Goal: Task Accomplishment & Management: Use online tool/utility

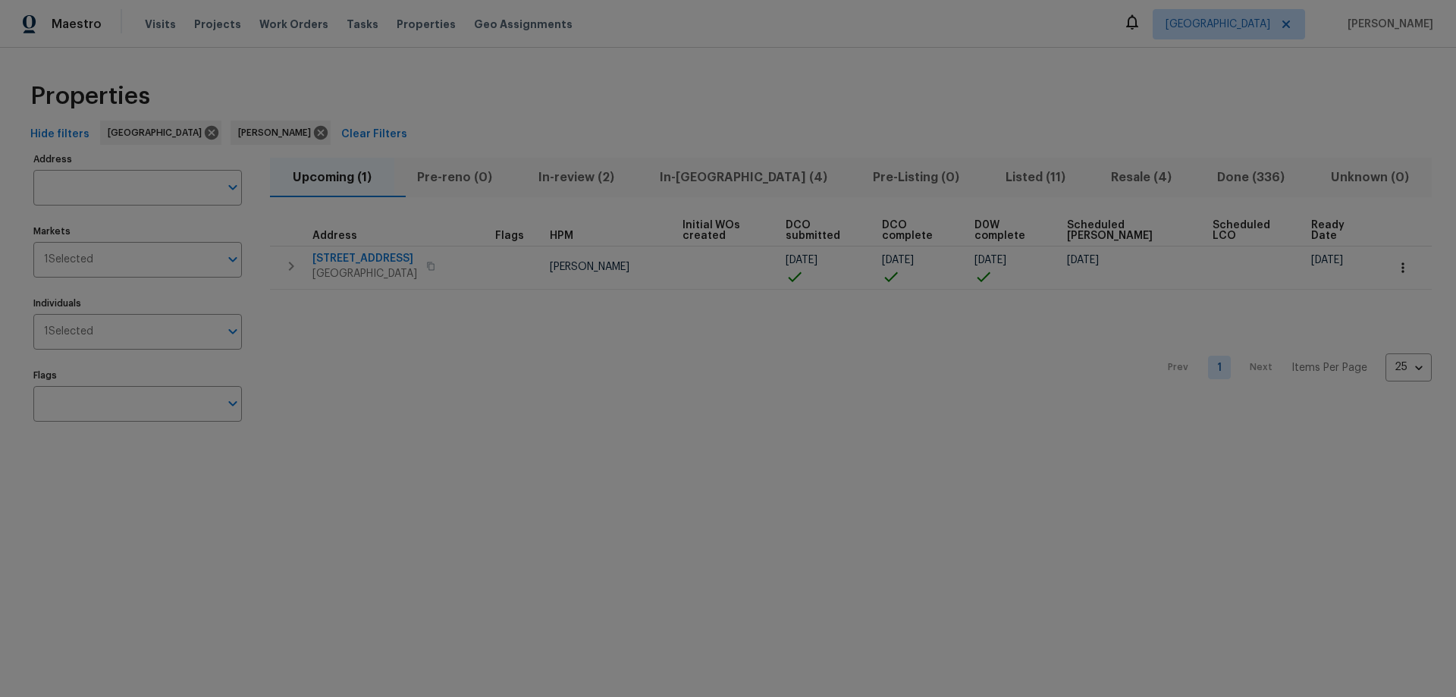
click at [1107, 181] on span "Resale (4)" at bounding box center [1141, 177] width 88 height 21
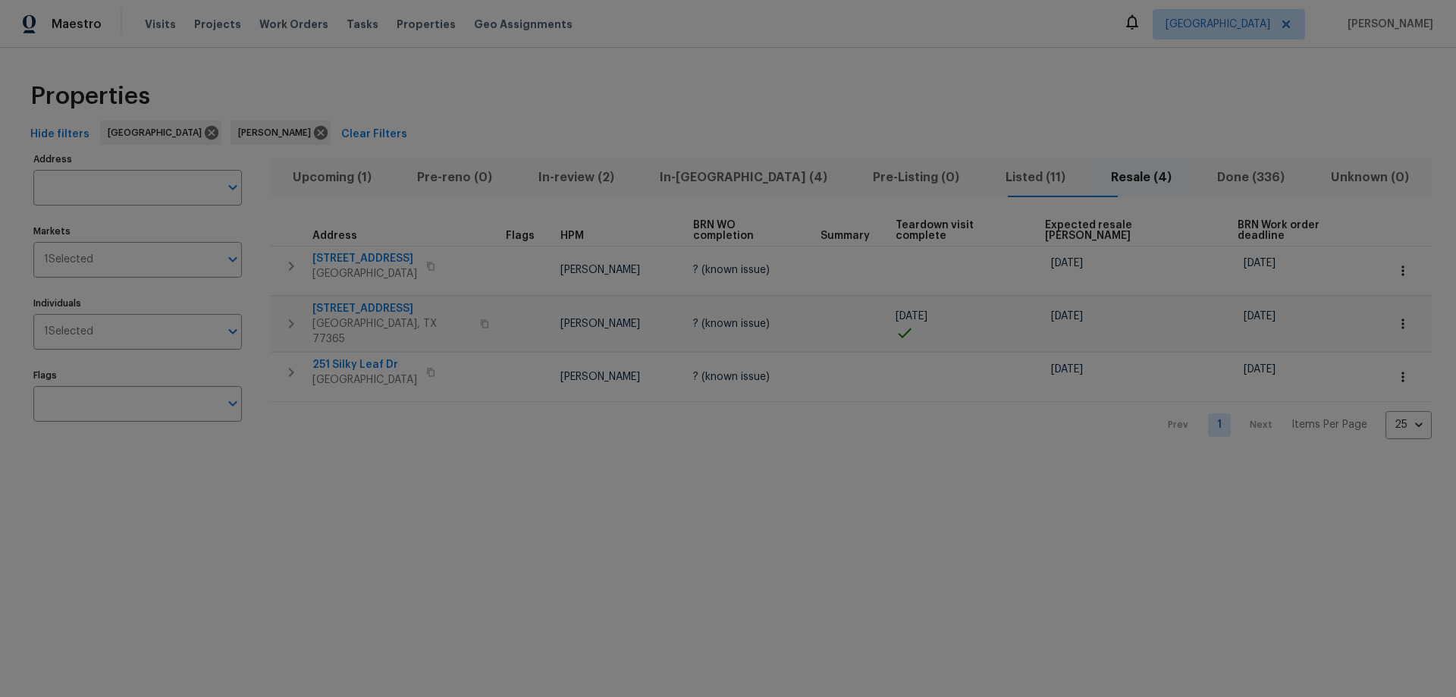
click at [992, 178] on span "Listed (11)" at bounding box center [1035, 177] width 87 height 21
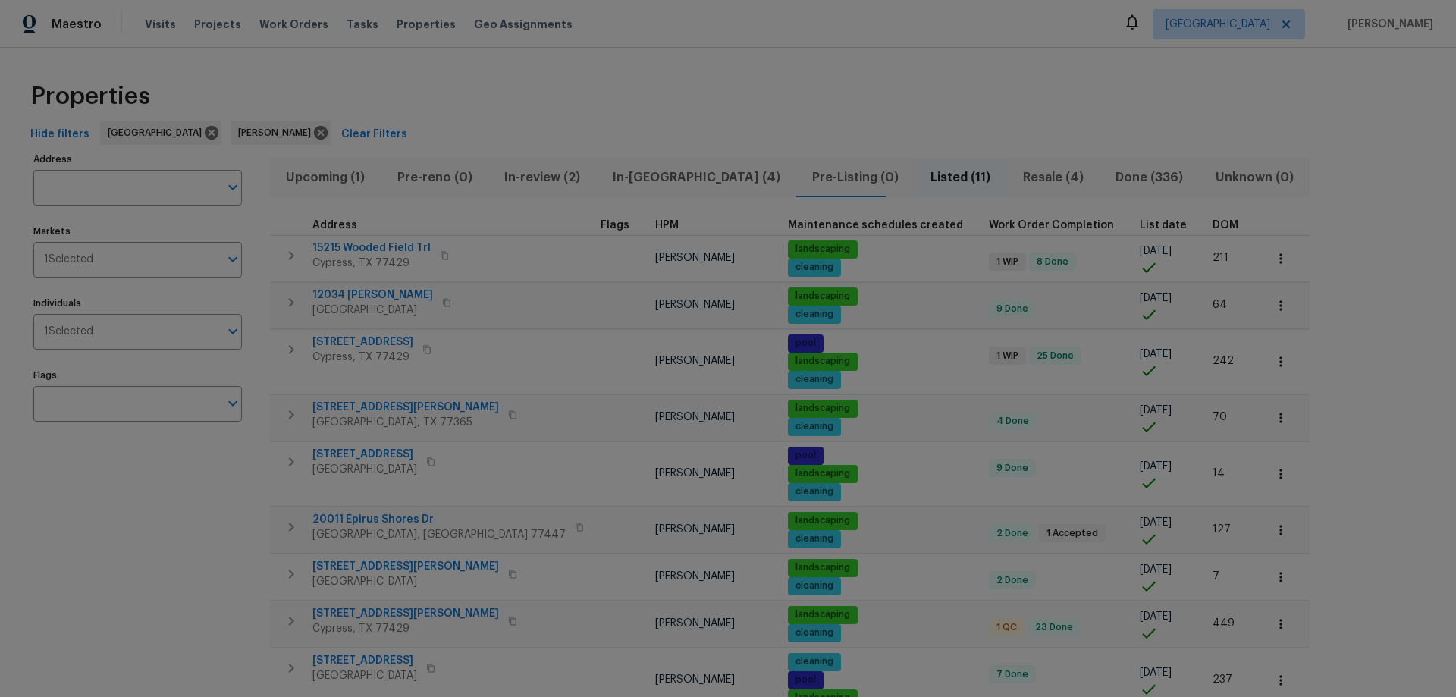
click at [1134, 218] on th "List date" at bounding box center [1170, 225] width 73 height 20
click at [385, 246] on span "15215 Wooded Field Trl" at bounding box center [371, 247] width 118 height 15
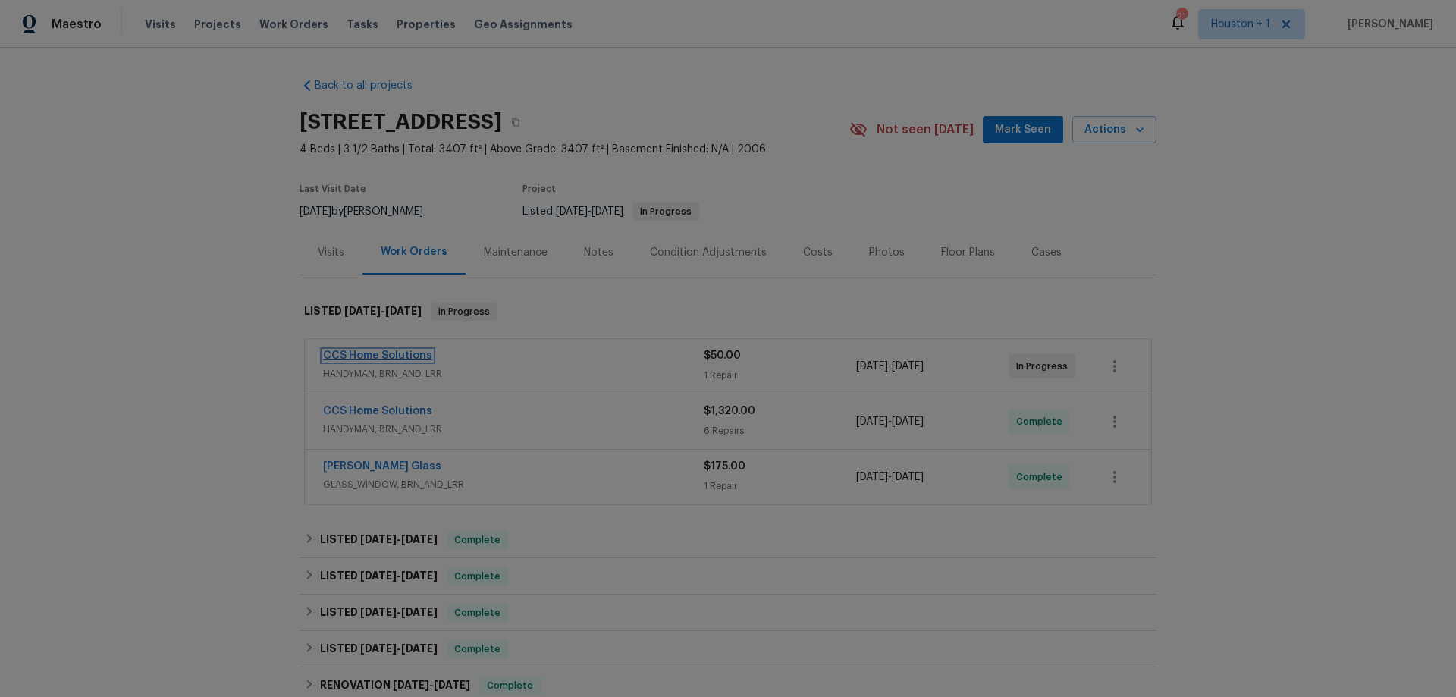
click at [406, 355] on link "CCS Home Solutions" at bounding box center [377, 355] width 109 height 11
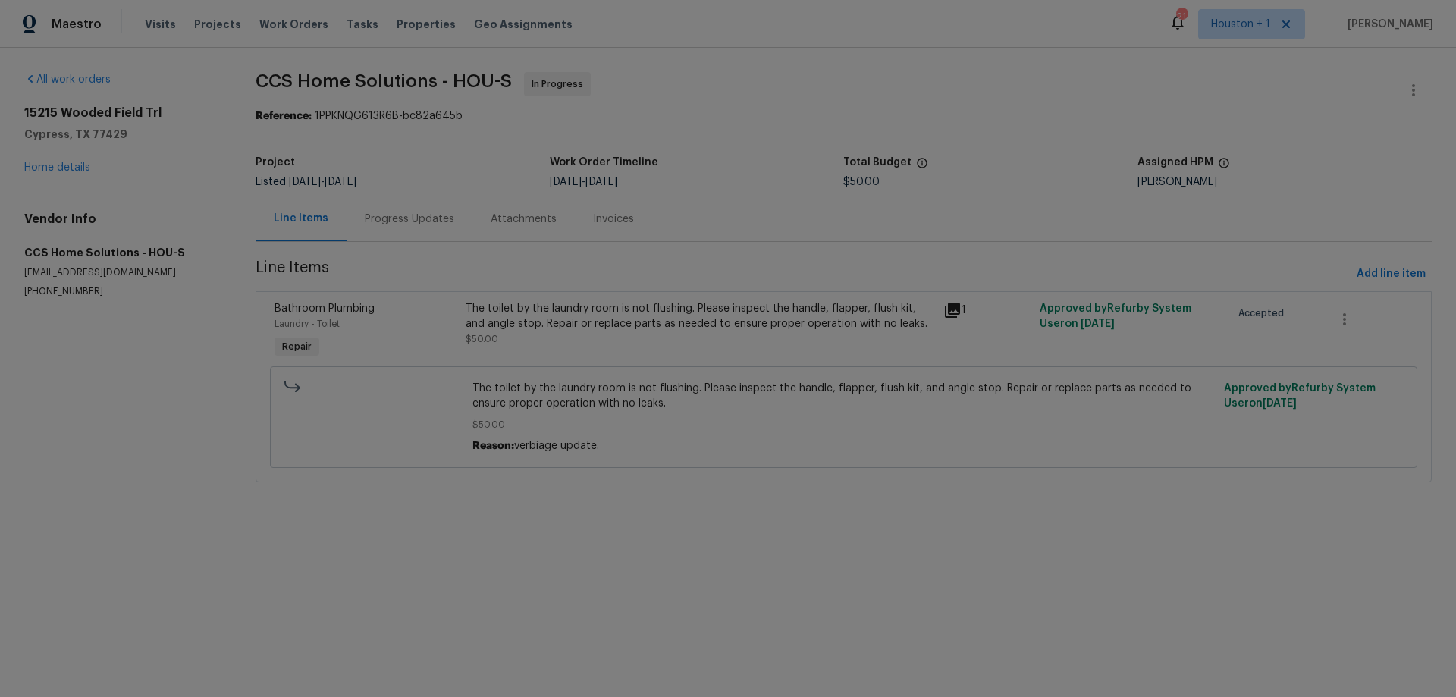
click at [597, 316] on div "The toilet by the laundry room is not flushing. Please inspect the handle, flap…" at bounding box center [700, 316] width 469 height 30
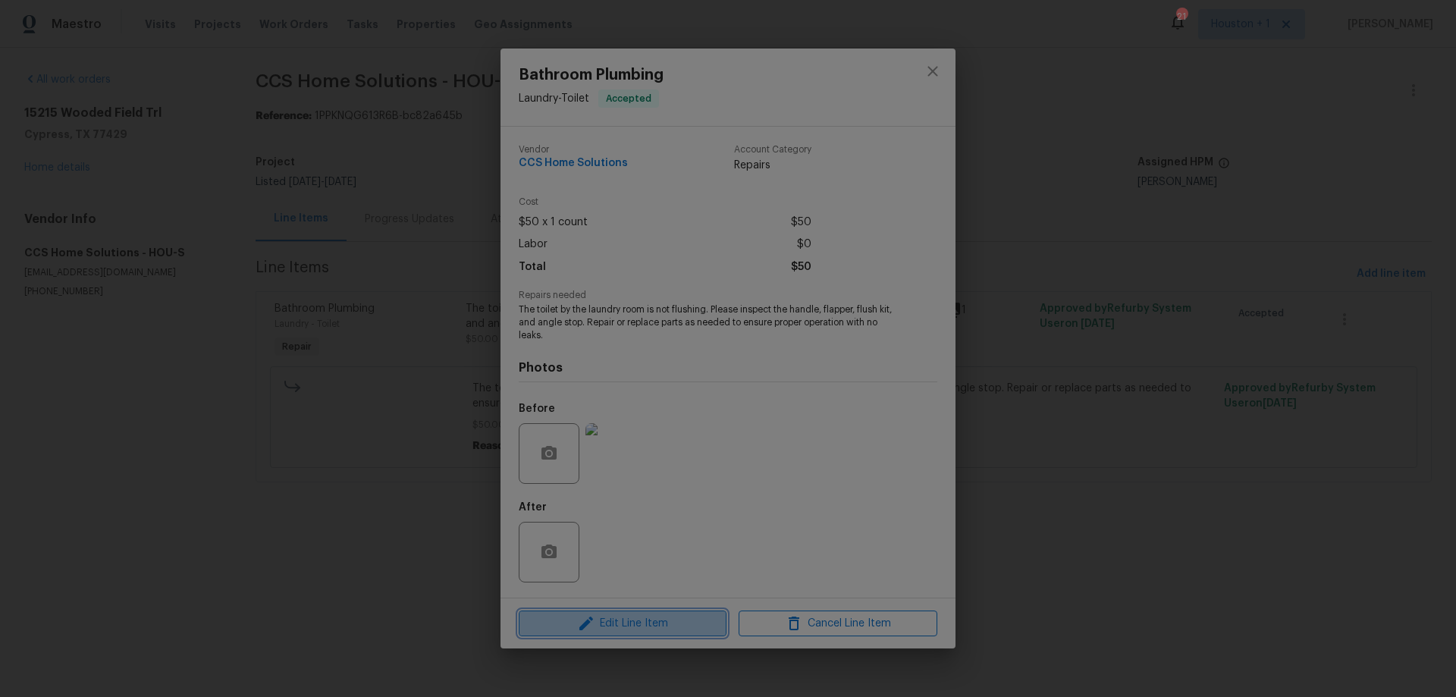
click at [676, 614] on span "Edit Line Item" at bounding box center [622, 623] width 199 height 19
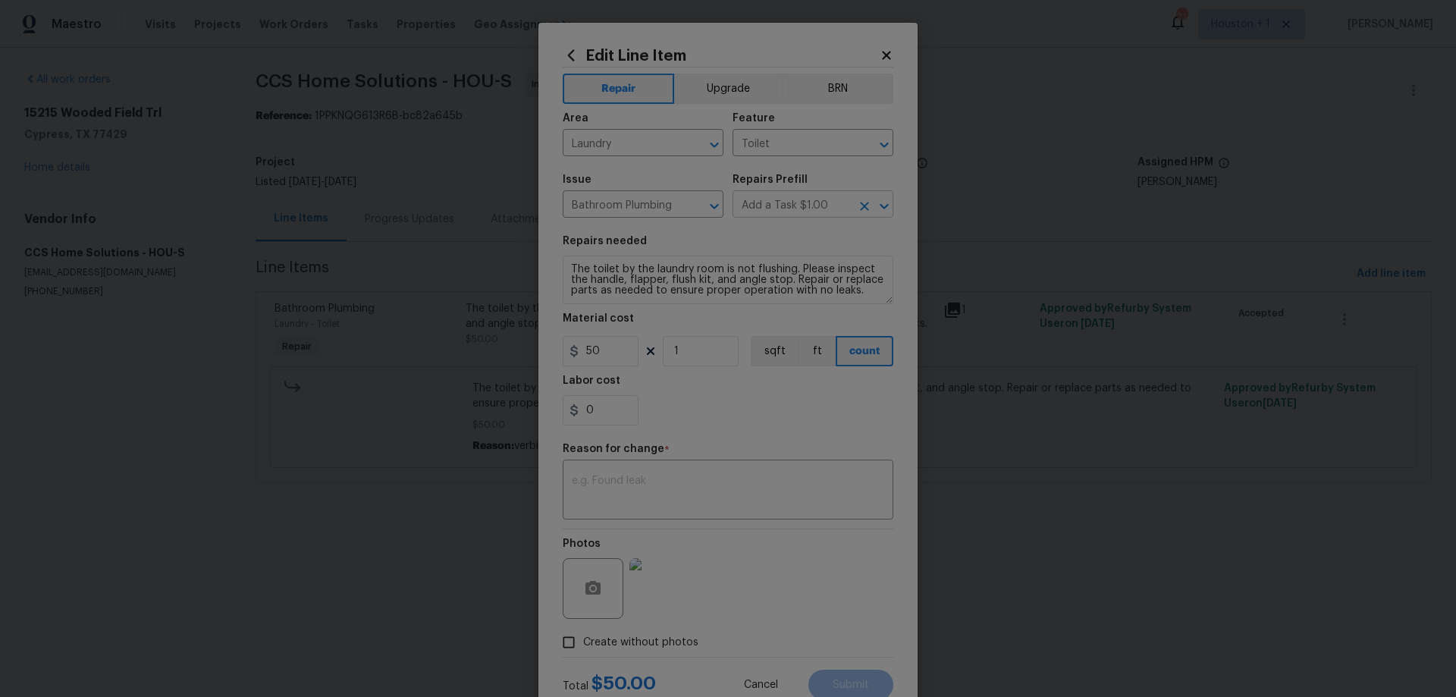
click at [785, 206] on input "Add a Task $1.00" at bounding box center [792, 206] width 118 height 24
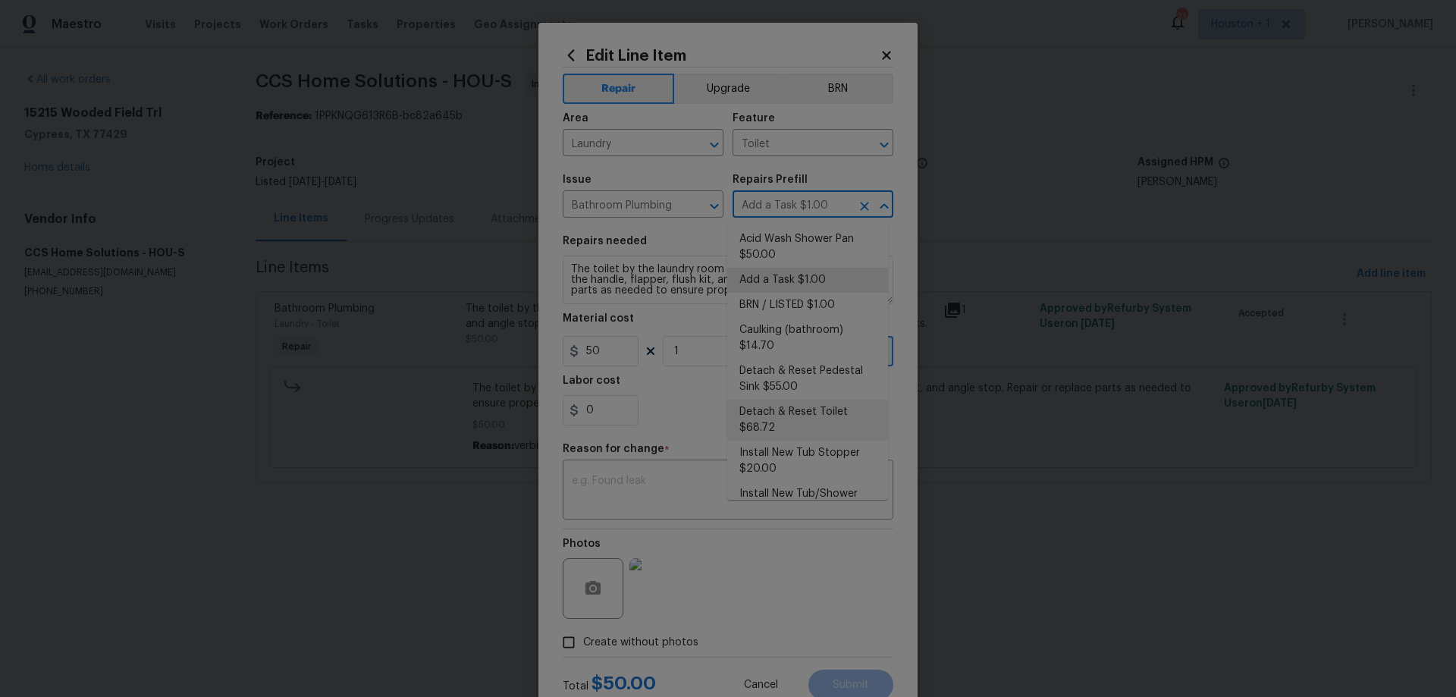
click at [817, 412] on li "Detach & Reset Toilet $68.72" at bounding box center [807, 420] width 161 height 41
type input "Plumbing"
type input "Add a Task $1.00"
type textarea "Detach, store and reset the toilet as needed for other repairs. Ensure that the…"
type input "Detach & Reset Toilet $68.72"
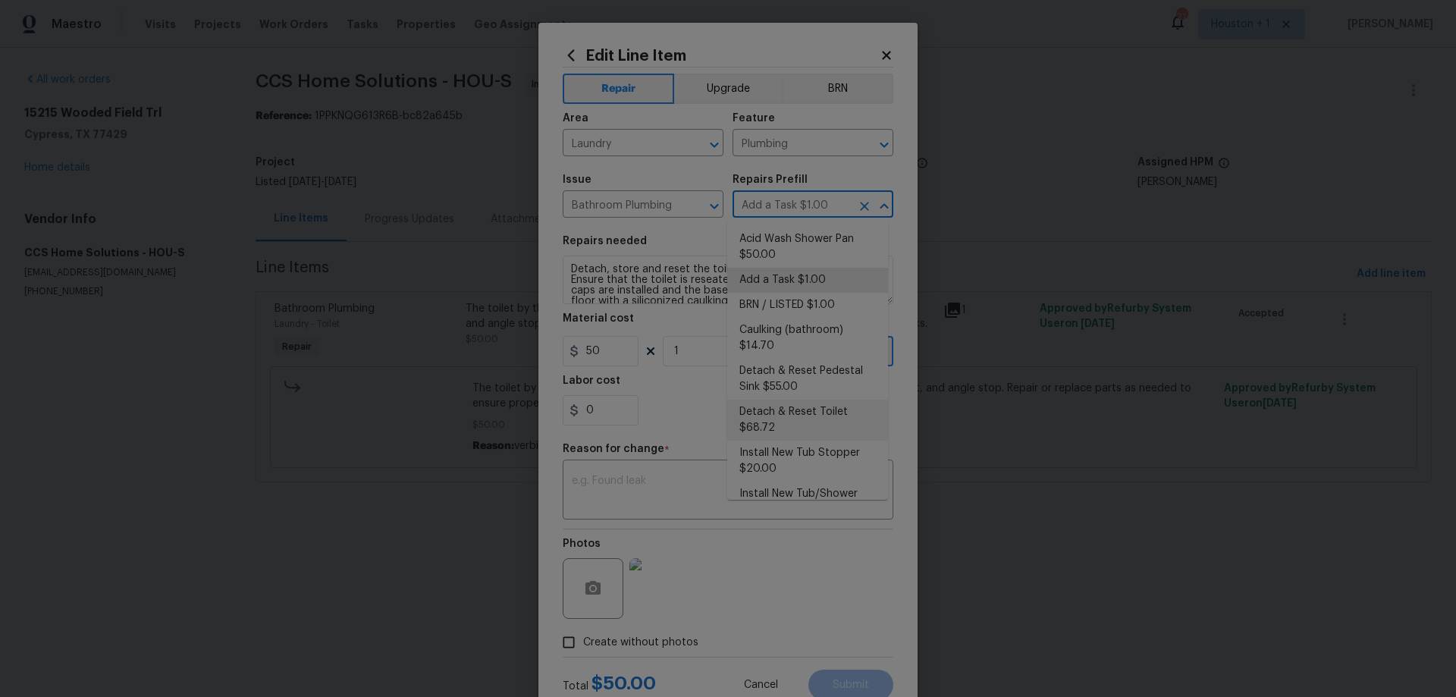
type input "68.72"
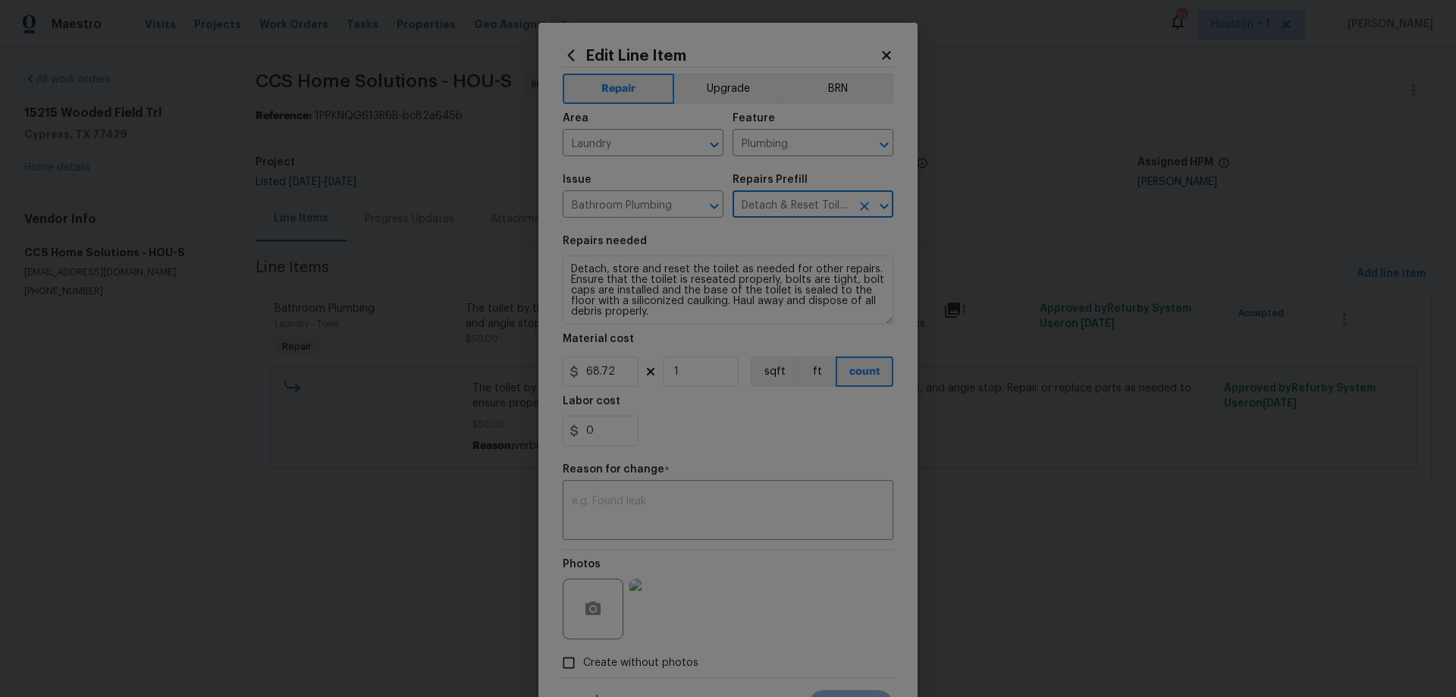
drag, startPoint x: 881, startPoint y: 302, endPoint x: 883, endPoint y: 322, distance: 20.6
click at [883, 322] on textarea "Detach, store and reset the toilet as needed for other repairs. Ensure that the…" at bounding box center [728, 290] width 331 height 69
click at [809, 204] on input "Detach & Reset Toilet $68.72" at bounding box center [792, 206] width 118 height 24
click at [860, 204] on icon "Clear" at bounding box center [864, 206] width 9 height 9
click at [822, 204] on input "text" at bounding box center [792, 206] width 118 height 24
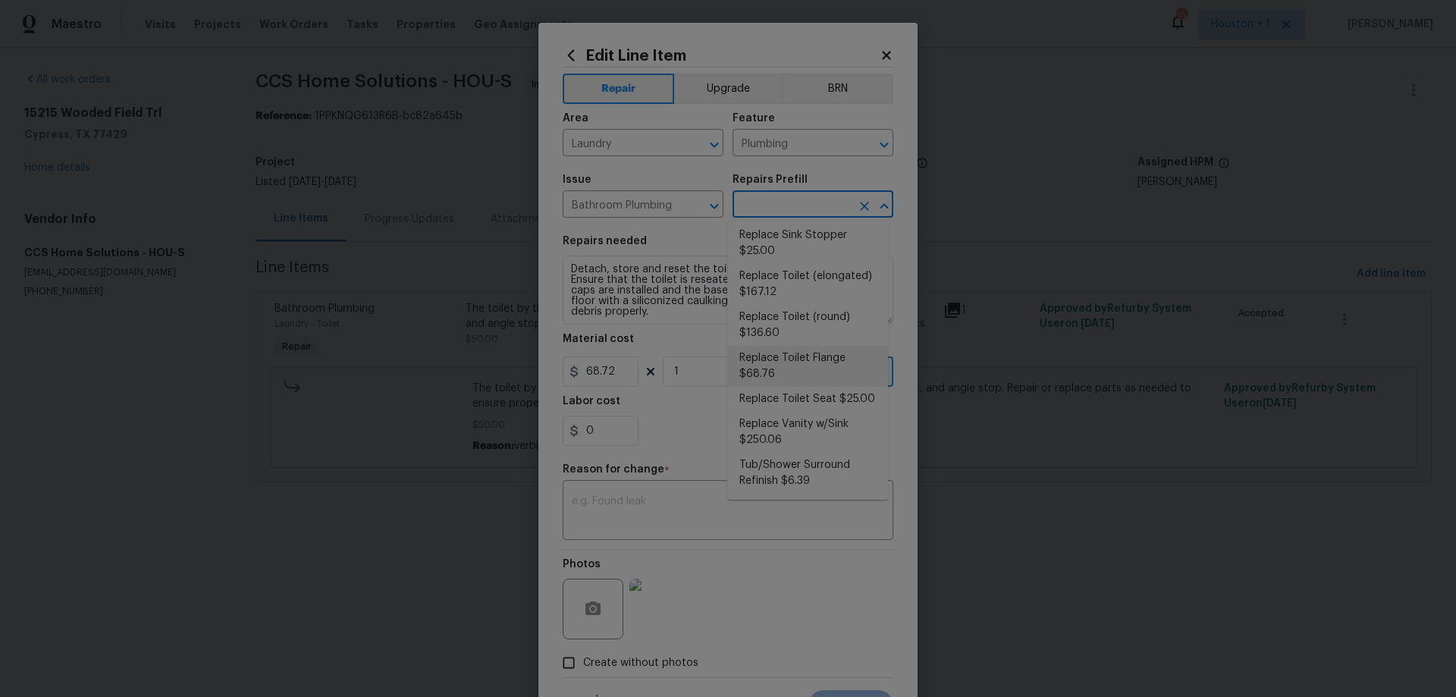
scroll to position [734, 0]
click at [828, 354] on li "Replace Toilet Flange $68.76" at bounding box center [807, 366] width 161 height 41
type input "Replace Toilet Flange $68.76"
type textarea "Remove the existing toilet and toilet flange. Install a new toilet flange ensur…"
type input "68.76"
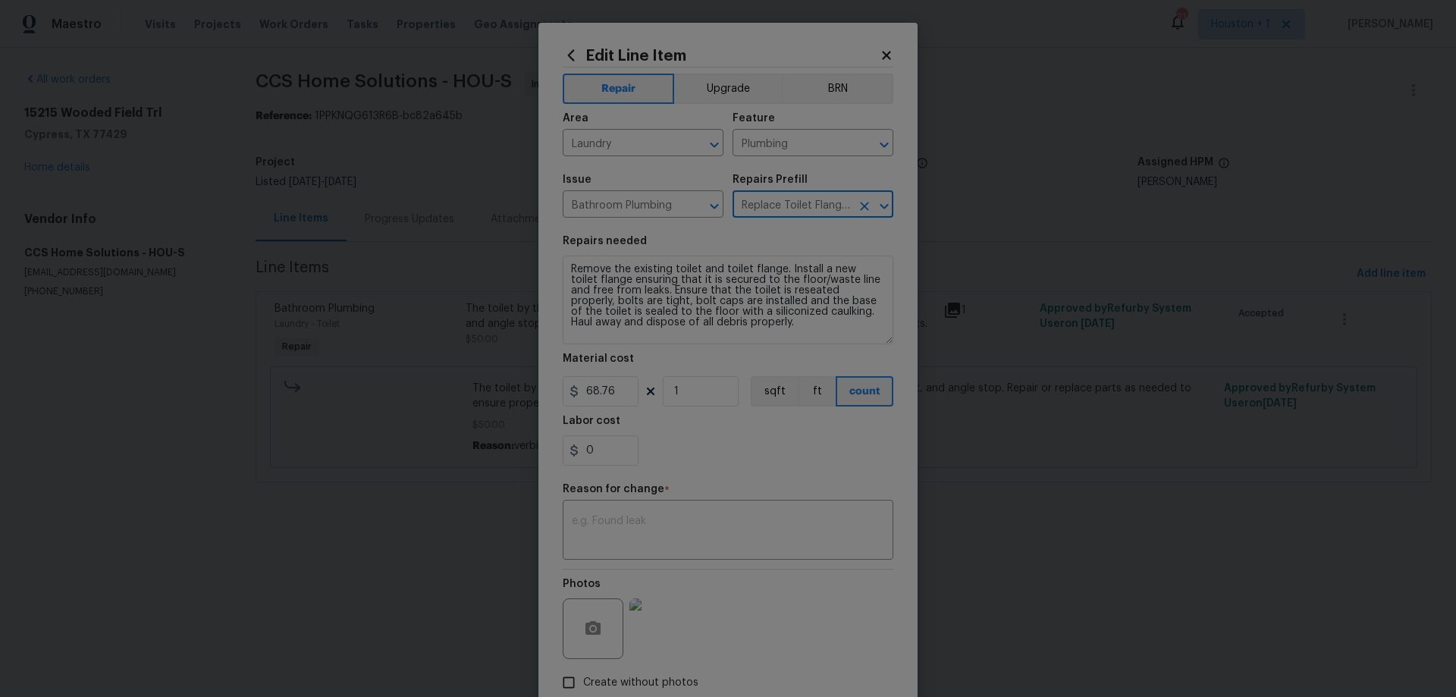
drag, startPoint x: 881, startPoint y: 319, endPoint x: 881, endPoint y: 339, distance: 19.7
click at [881, 339] on textarea "Remove the existing toilet and toilet flange. Install a new toilet flange ensur…" at bounding box center [728, 300] width 331 height 89
click at [741, 538] on textarea at bounding box center [728, 532] width 312 height 32
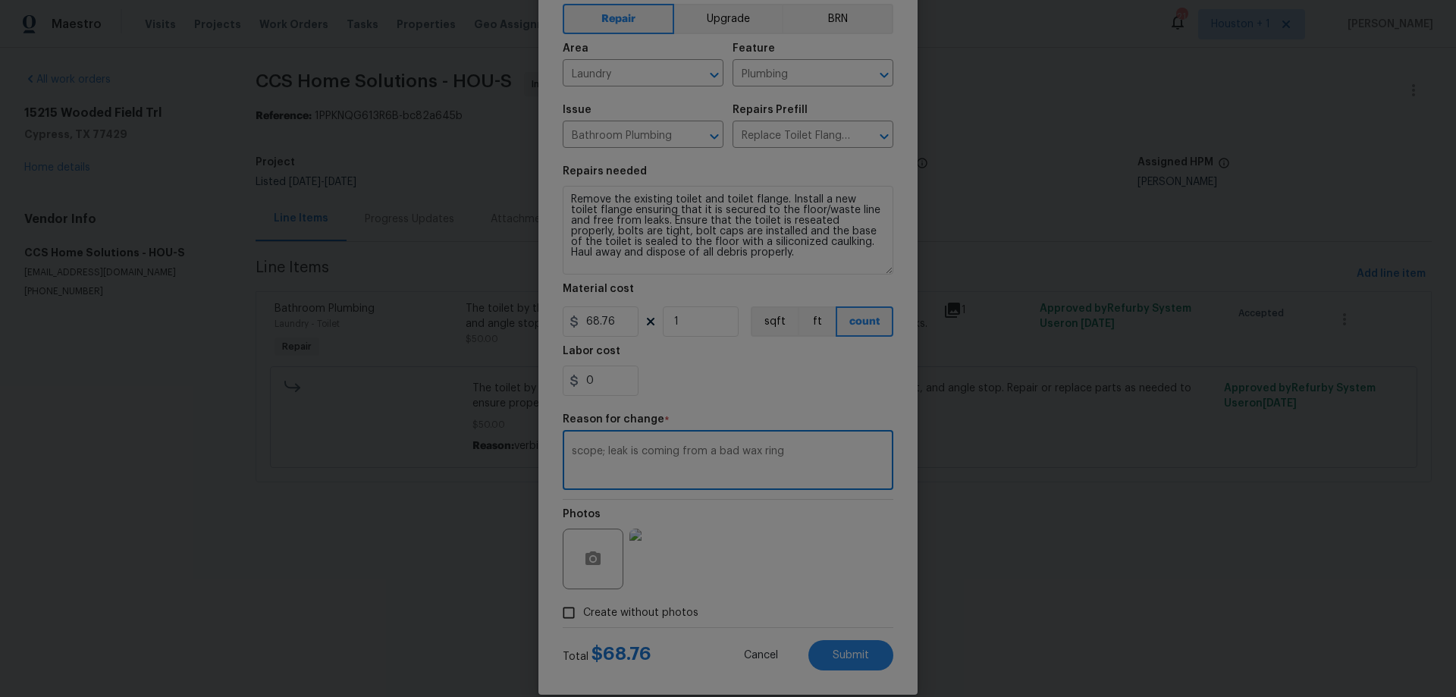
scroll to position [76, 0]
type textarea "scope; leak is coming from a bad wax ring"
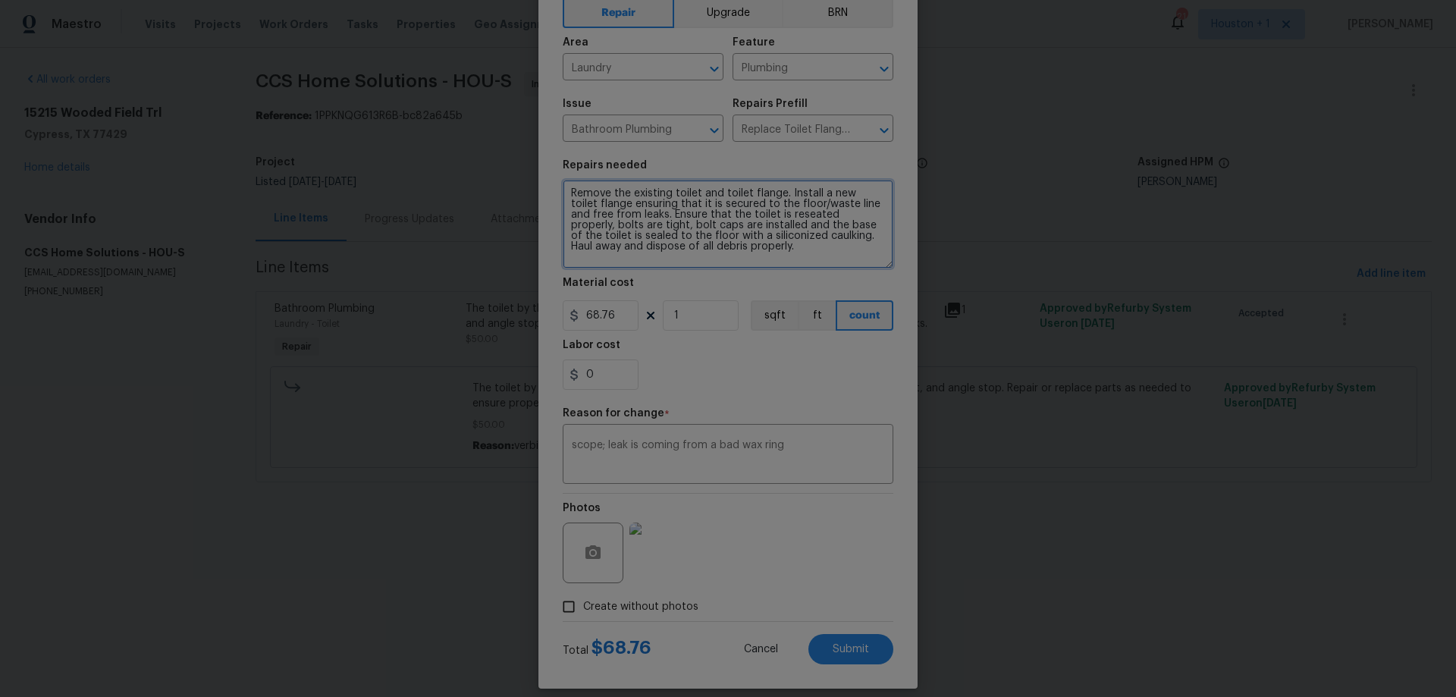
click at [778, 184] on textarea "Remove the existing toilet and toilet flange. Install a new toilet flange ensur…" at bounding box center [728, 224] width 331 height 89
type textarea "Remove the existing toilet and toilet flange/wax ring. Install a new toilet fla…"
click at [868, 647] on button "Submit" at bounding box center [851, 649] width 85 height 30
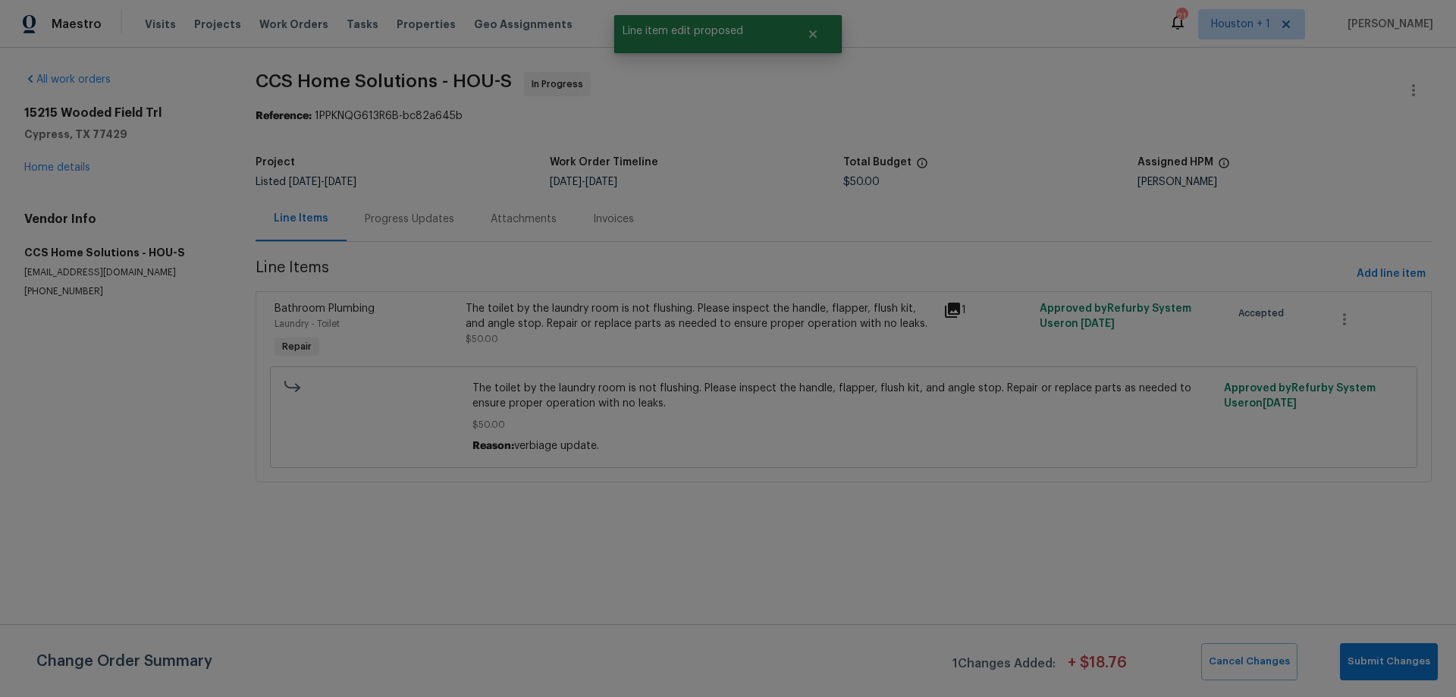
scroll to position [0, 0]
click at [1383, 268] on span "Add line item" at bounding box center [1391, 274] width 69 height 19
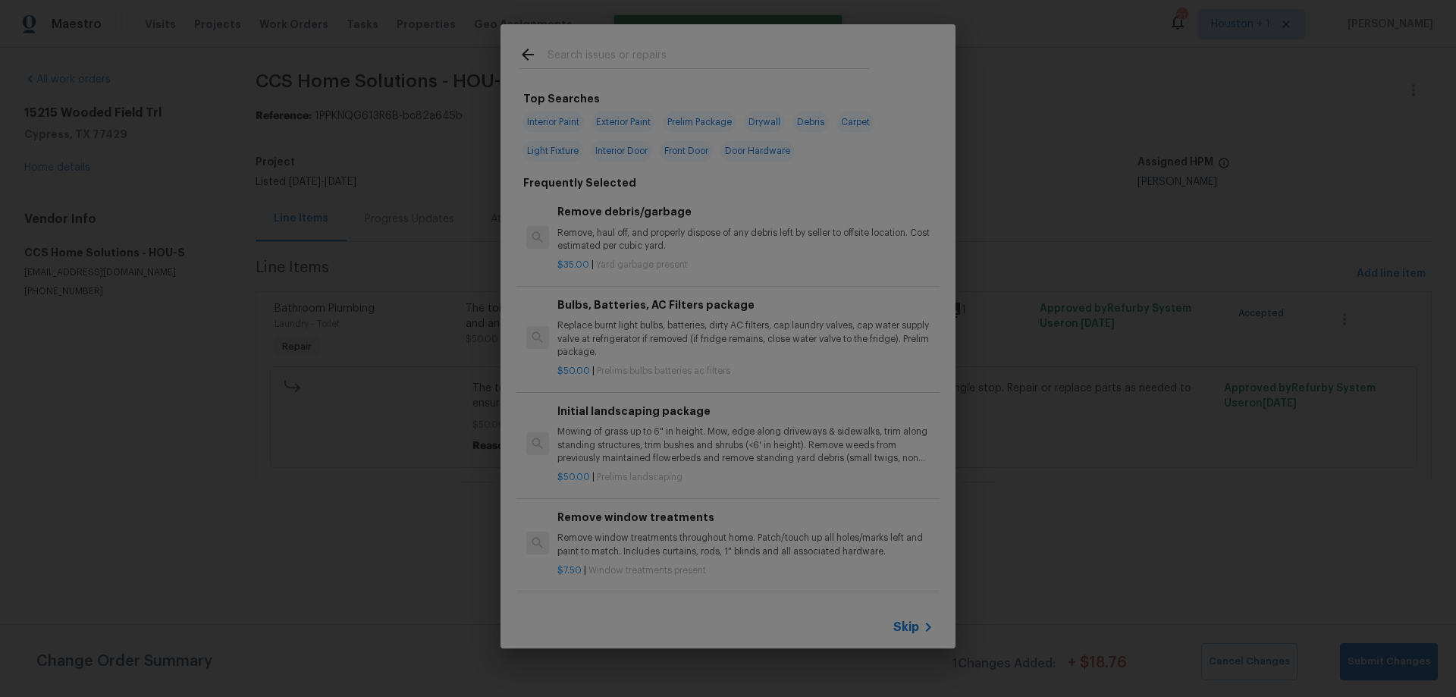
click at [595, 46] on input "text" at bounding box center [709, 57] width 322 height 23
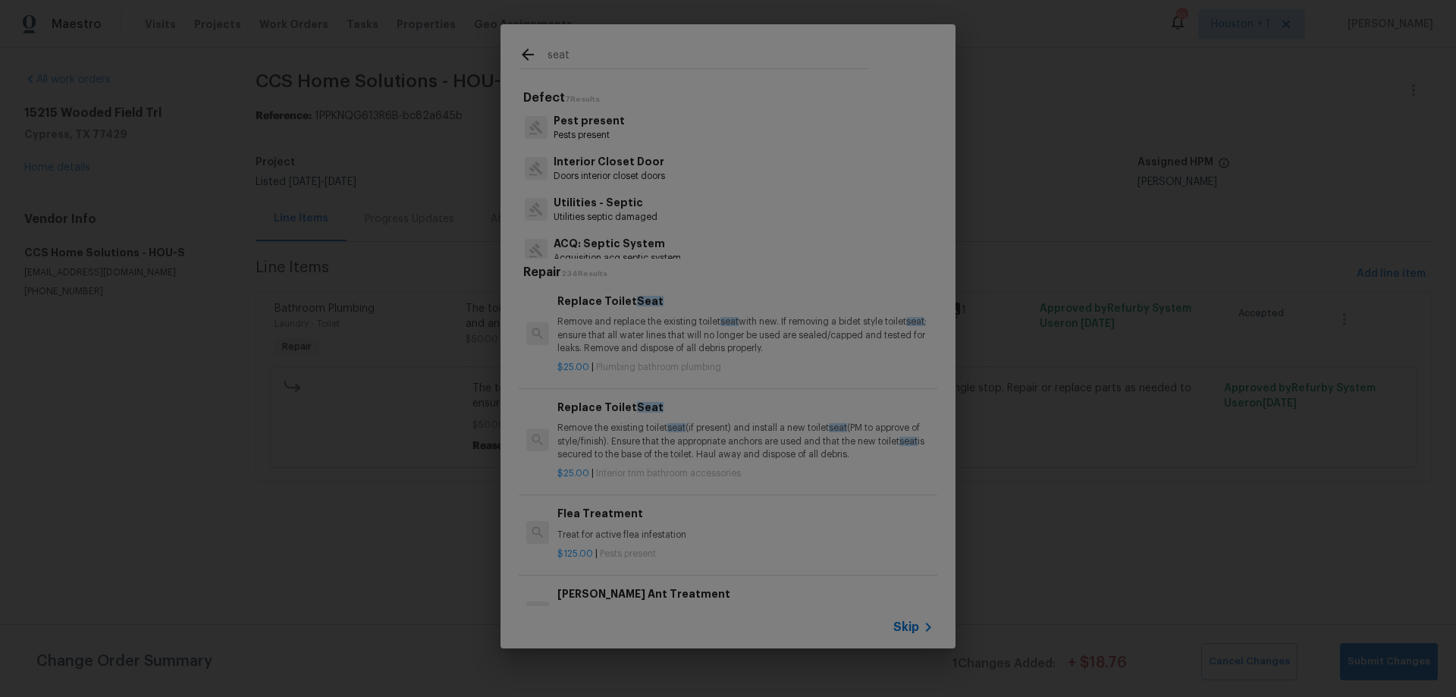
type input "seat"
click at [659, 321] on p "Remove and replace the existing toilet seat with new. If removing a bidet style…" at bounding box center [745, 335] width 376 height 39
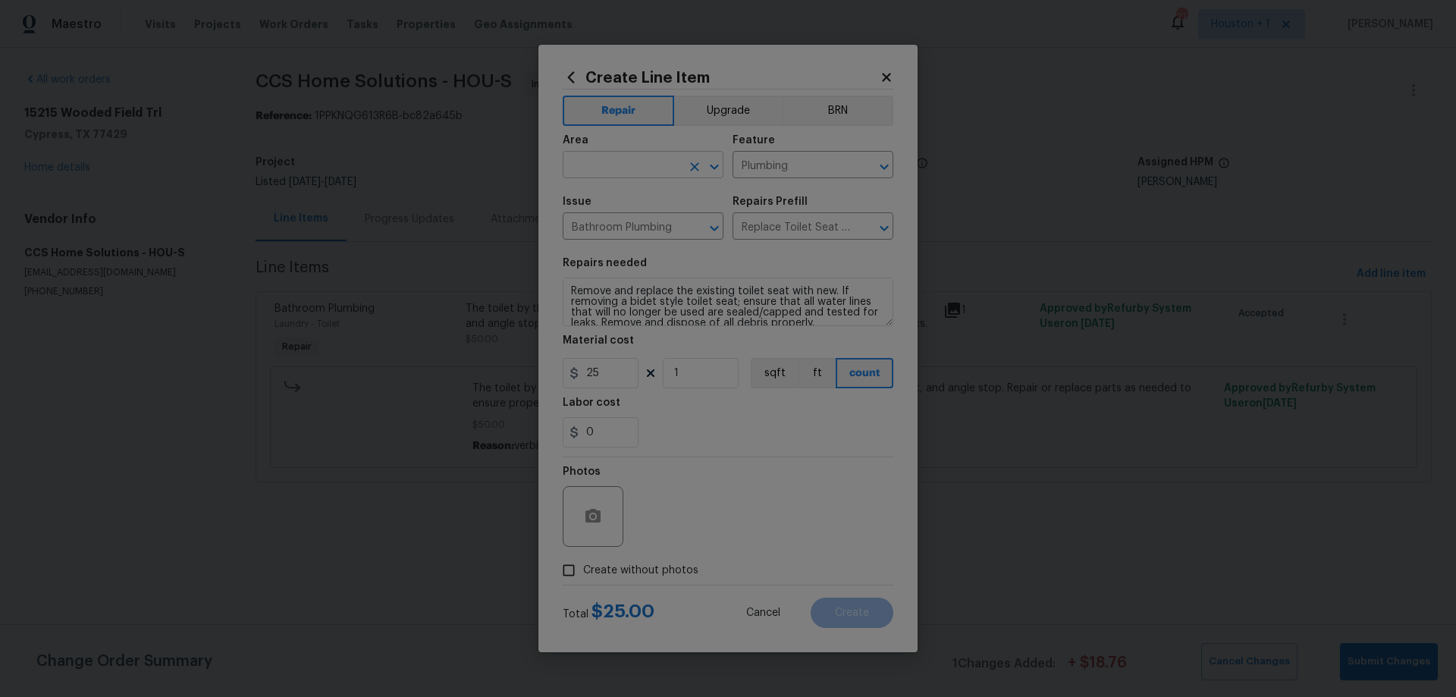
click at [633, 160] on input "text" at bounding box center [622, 167] width 118 height 24
click at [648, 201] on li "Laundry" at bounding box center [643, 199] width 161 height 25
type input "Laundry"
click at [572, 564] on input "Create without photos" at bounding box center [568, 570] width 29 height 29
checkbox input "true"
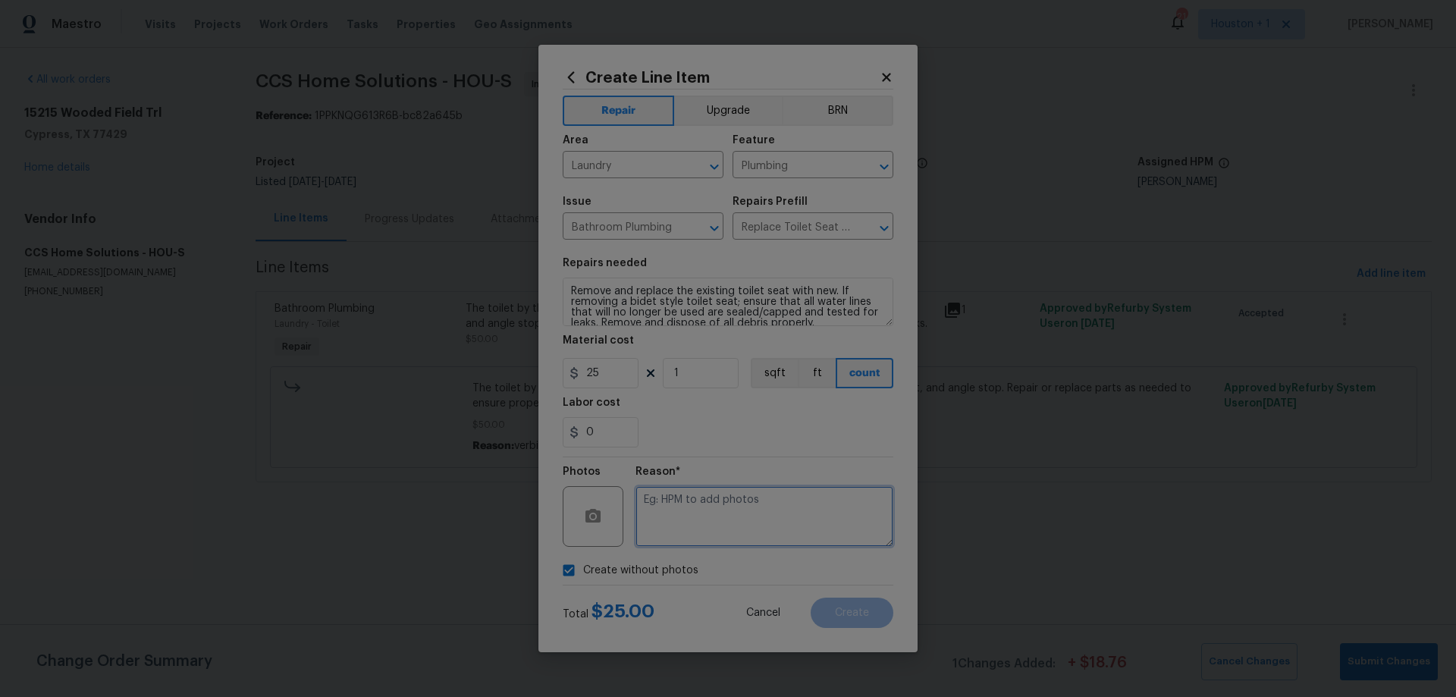
click at [719, 511] on textarea at bounding box center [765, 516] width 258 height 61
type textarea "n/a"
click at [881, 608] on button "Create" at bounding box center [852, 613] width 83 height 30
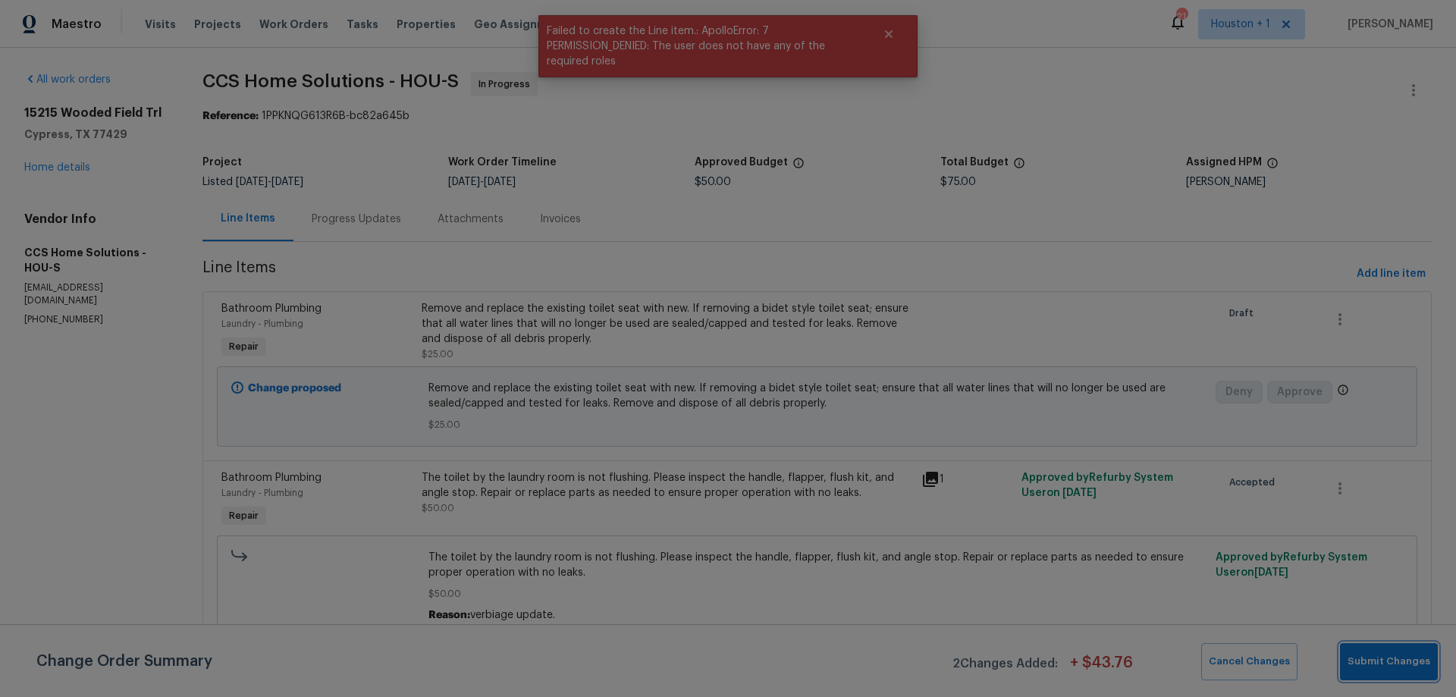
click at [1401, 665] on span "Submit Changes" at bounding box center [1389, 661] width 83 height 17
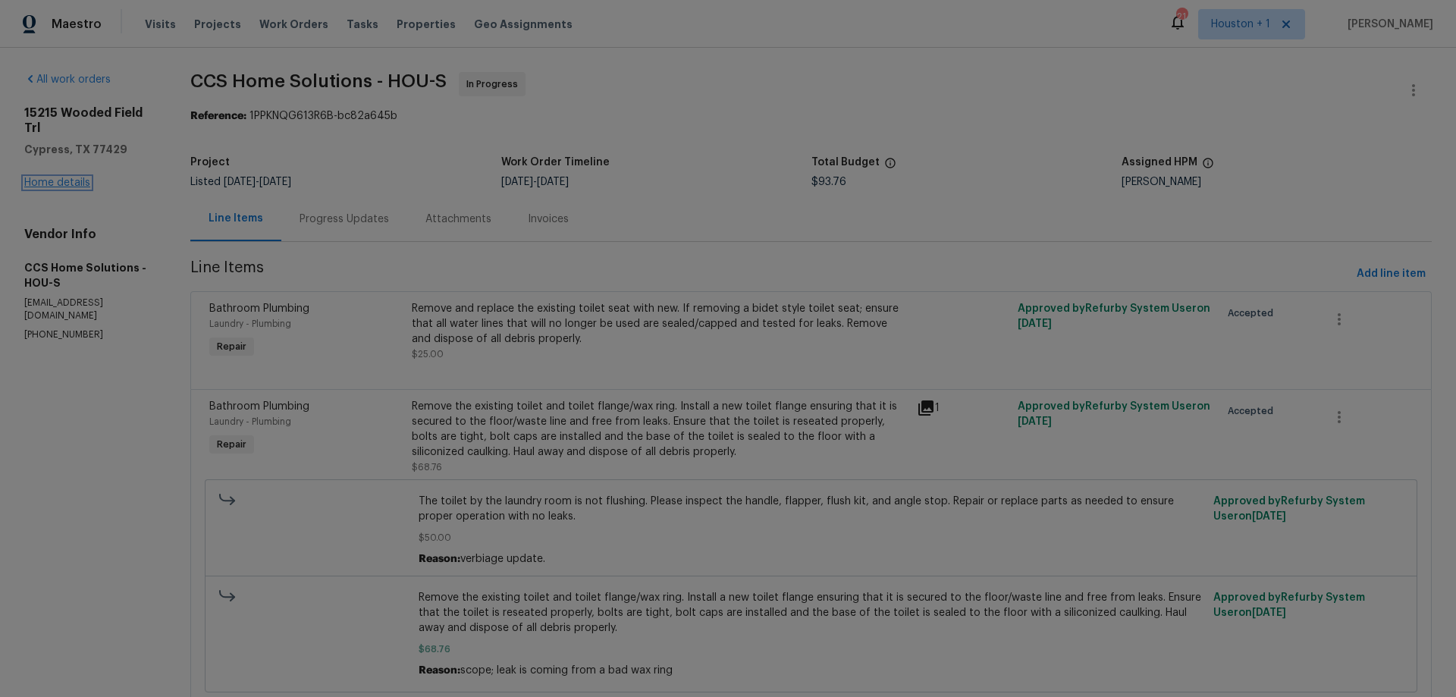
click at [53, 183] on link "Home details" at bounding box center [57, 182] width 66 height 11
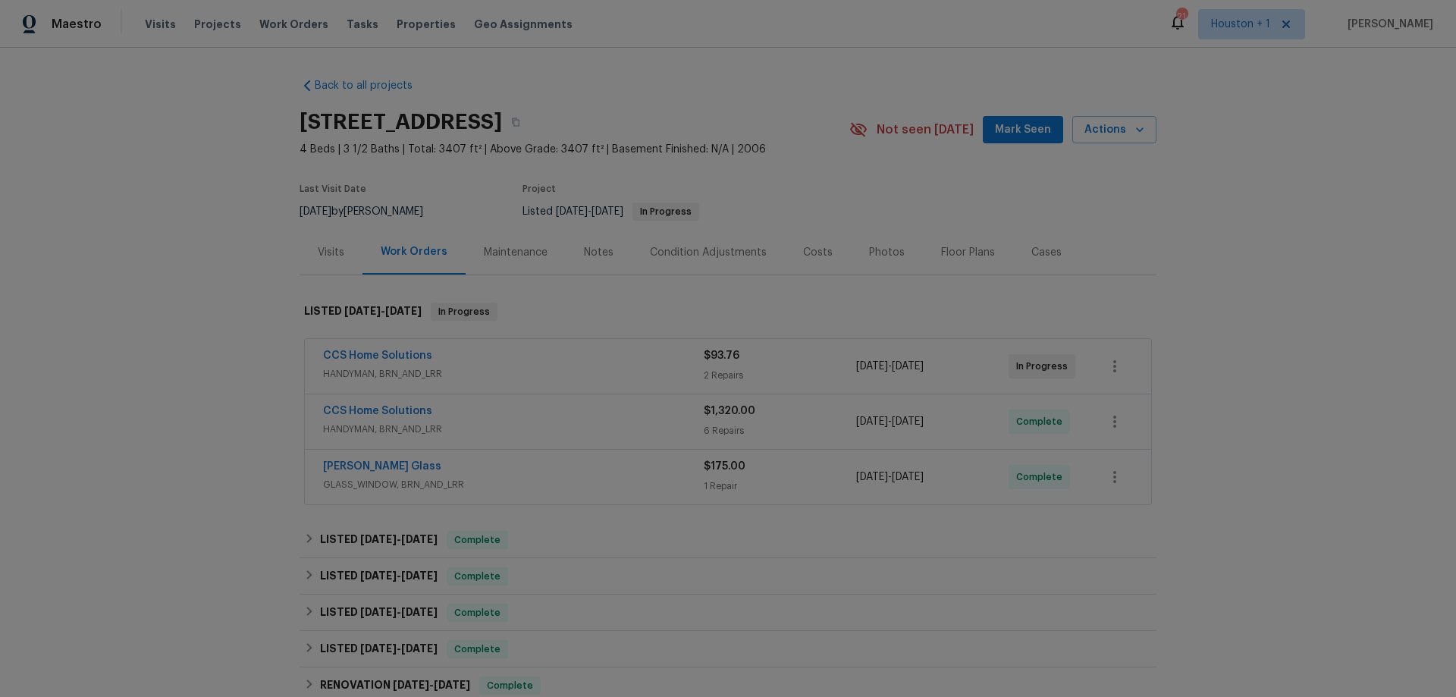
click at [560, 421] on div "CCS Home Solutions" at bounding box center [513, 412] width 381 height 18
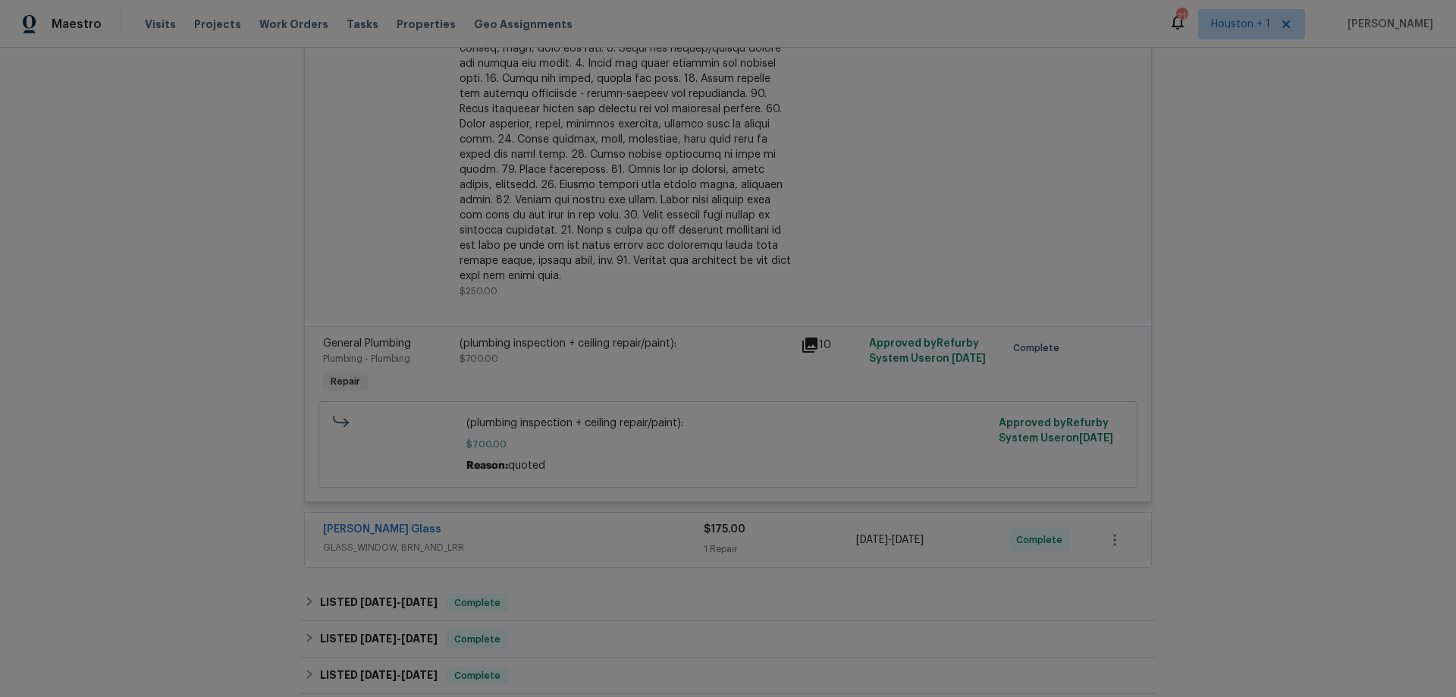
scroll to position [986, 0]
click at [698, 334] on div "(plumbing inspection + ceiling repair/paint):" at bounding box center [626, 341] width 332 height 15
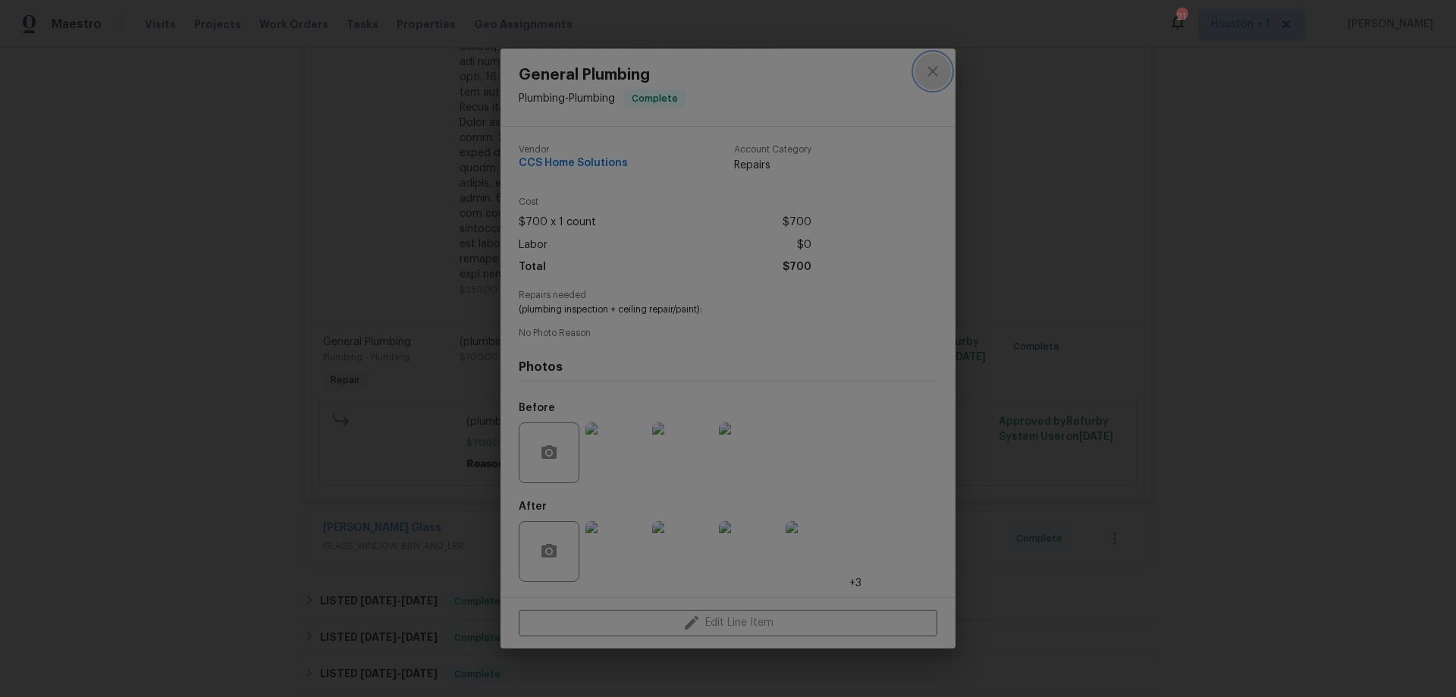
click at [931, 68] on icon "close" at bounding box center [933, 72] width 10 height 10
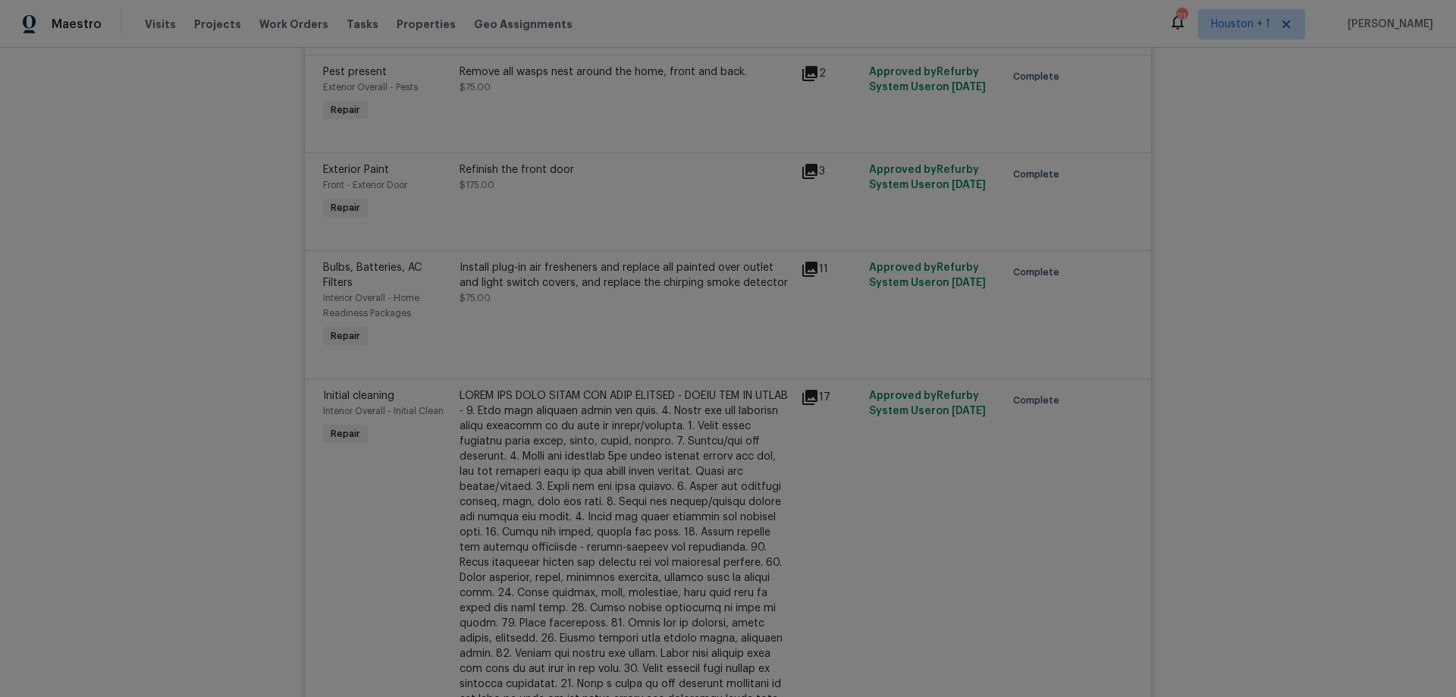
scroll to position [152, 0]
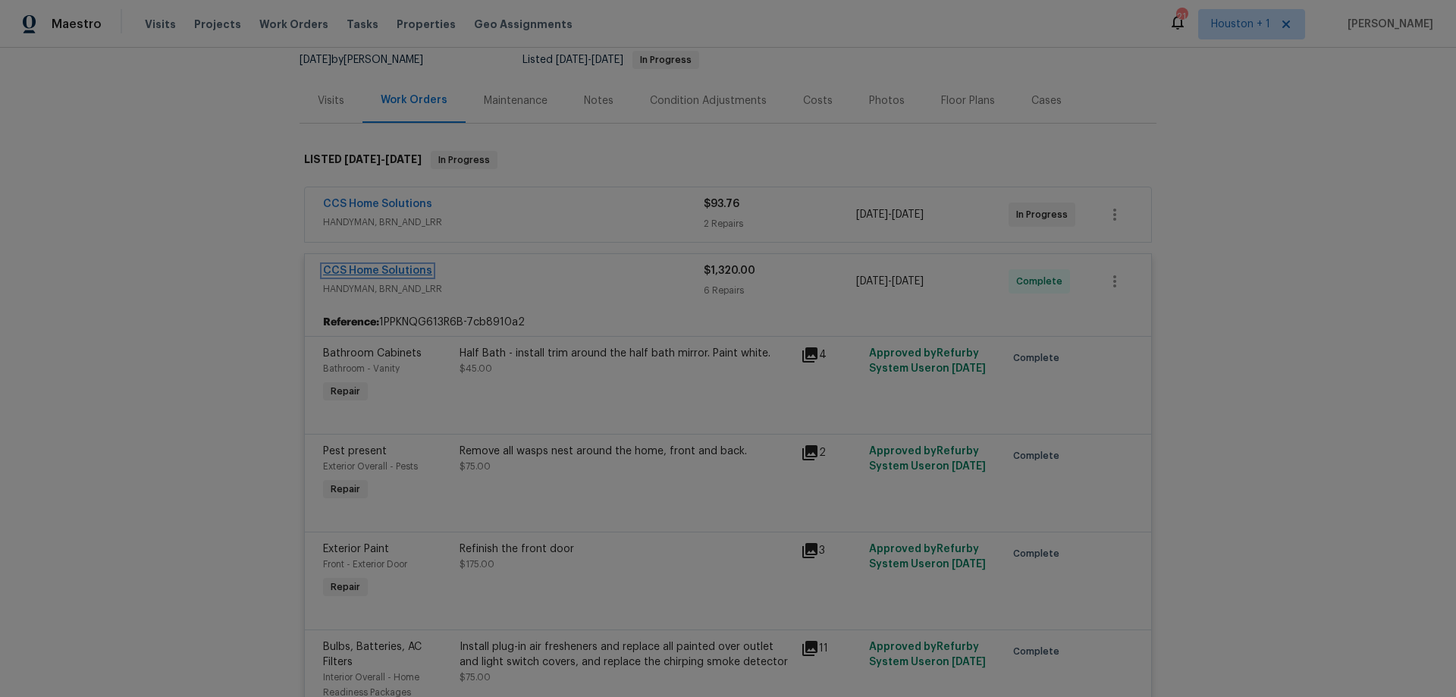
click at [363, 266] on link "CCS Home Solutions" at bounding box center [377, 270] width 109 height 11
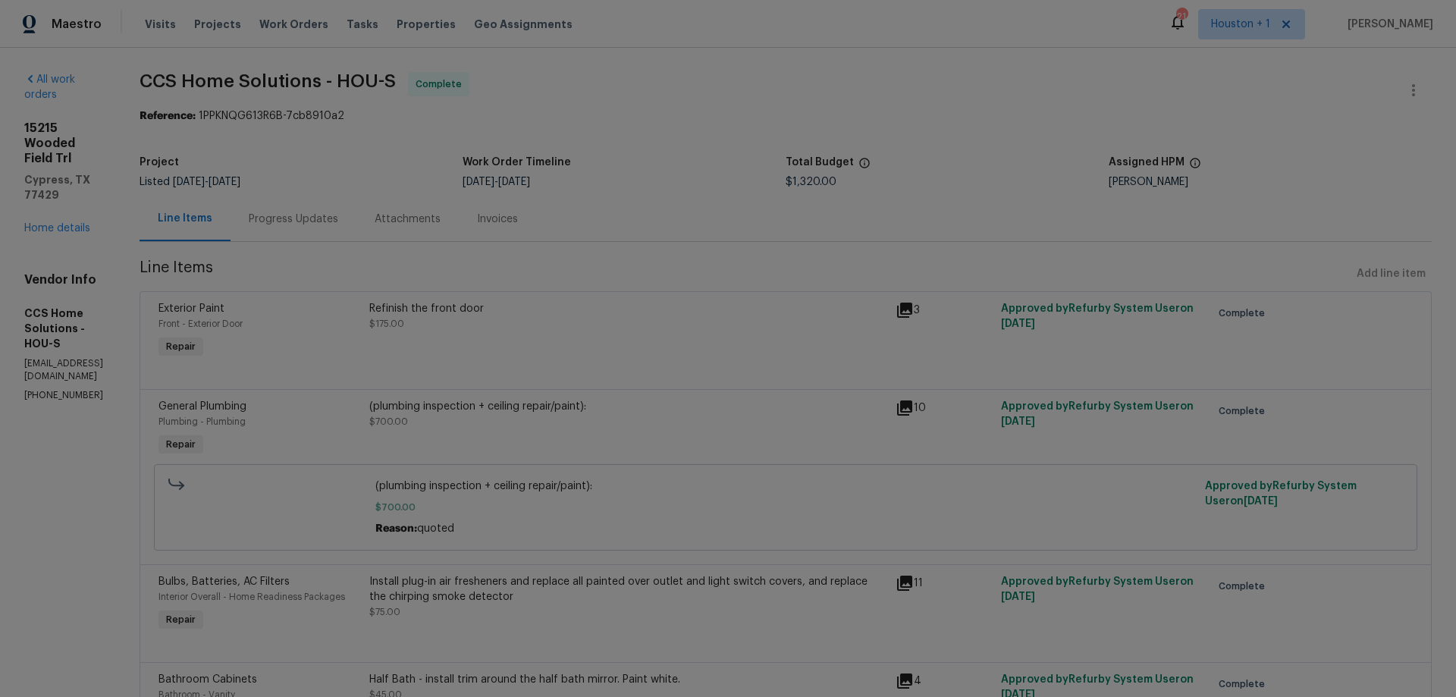
click at [338, 218] on div "Progress Updates" at bounding box center [293, 219] width 89 height 15
